Goal: Navigation & Orientation: Find specific page/section

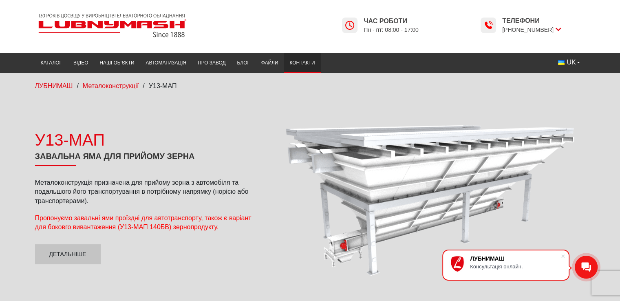
click at [300, 61] on link "Контакти" at bounding box center [302, 63] width 37 height 16
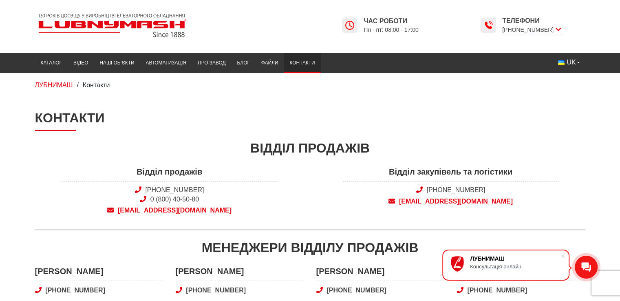
click at [102, 84] on span "Контакти" at bounding box center [96, 84] width 27 height 7
click at [116, 60] on link "Наші об’єкти" at bounding box center [117, 63] width 46 height 16
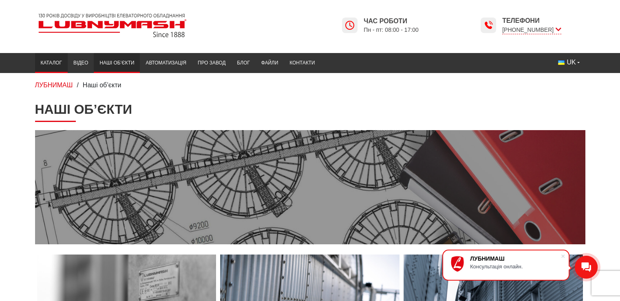
click at [55, 60] on link "Каталог" at bounding box center [51, 63] width 33 height 16
